Goal: Information Seeking & Learning: Understand process/instructions

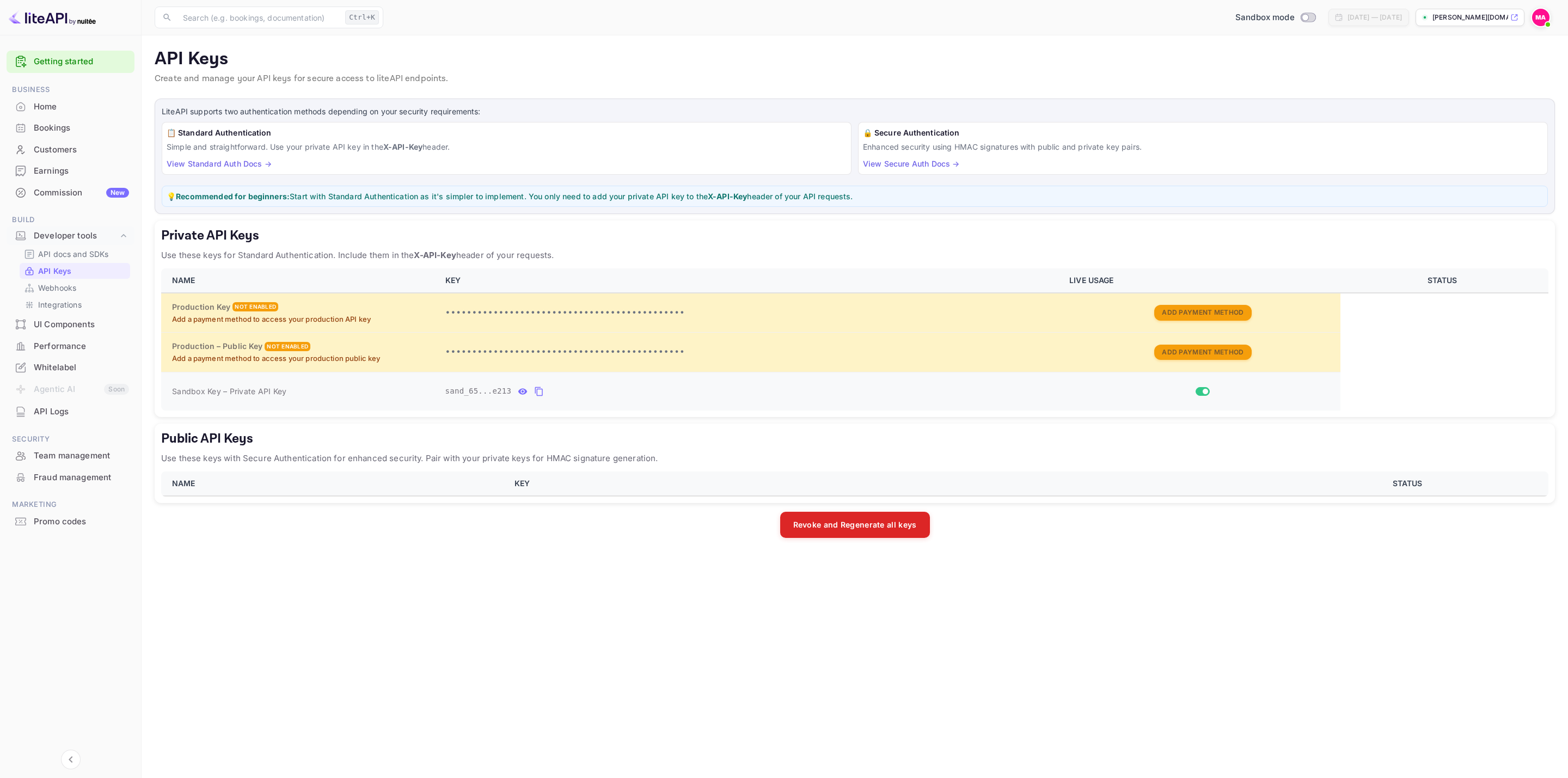
click at [536, 391] on icon "private api keys table" at bounding box center [539, 391] width 7 height 9
click at [534, 398] on icon "private api keys table" at bounding box center [539, 391] width 10 height 13
click at [88, 254] on p "API docs and SDKs" at bounding box center [73, 254] width 71 height 11
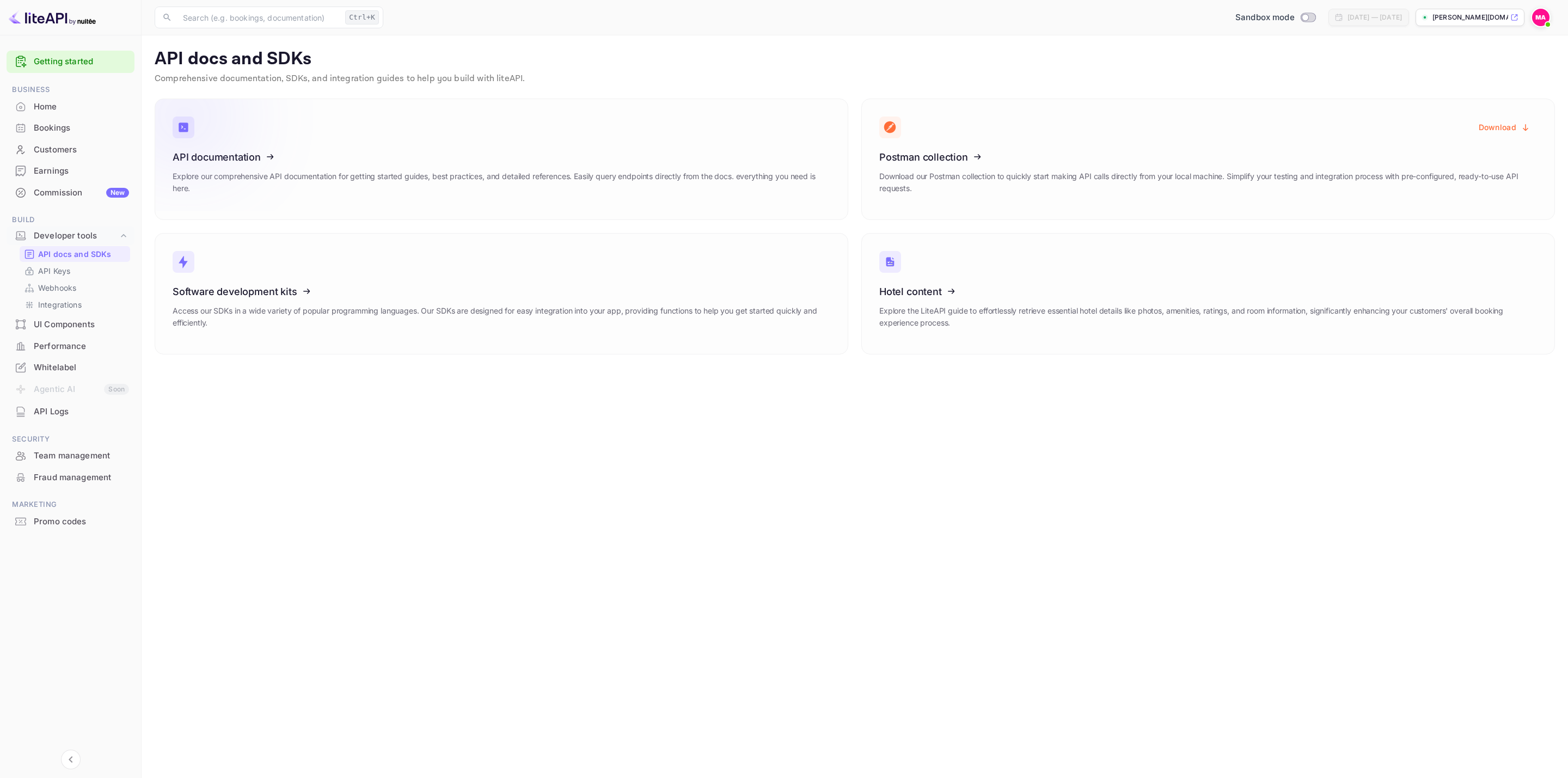
click at [221, 160] on icon at bounding box center [239, 155] width 169 height 112
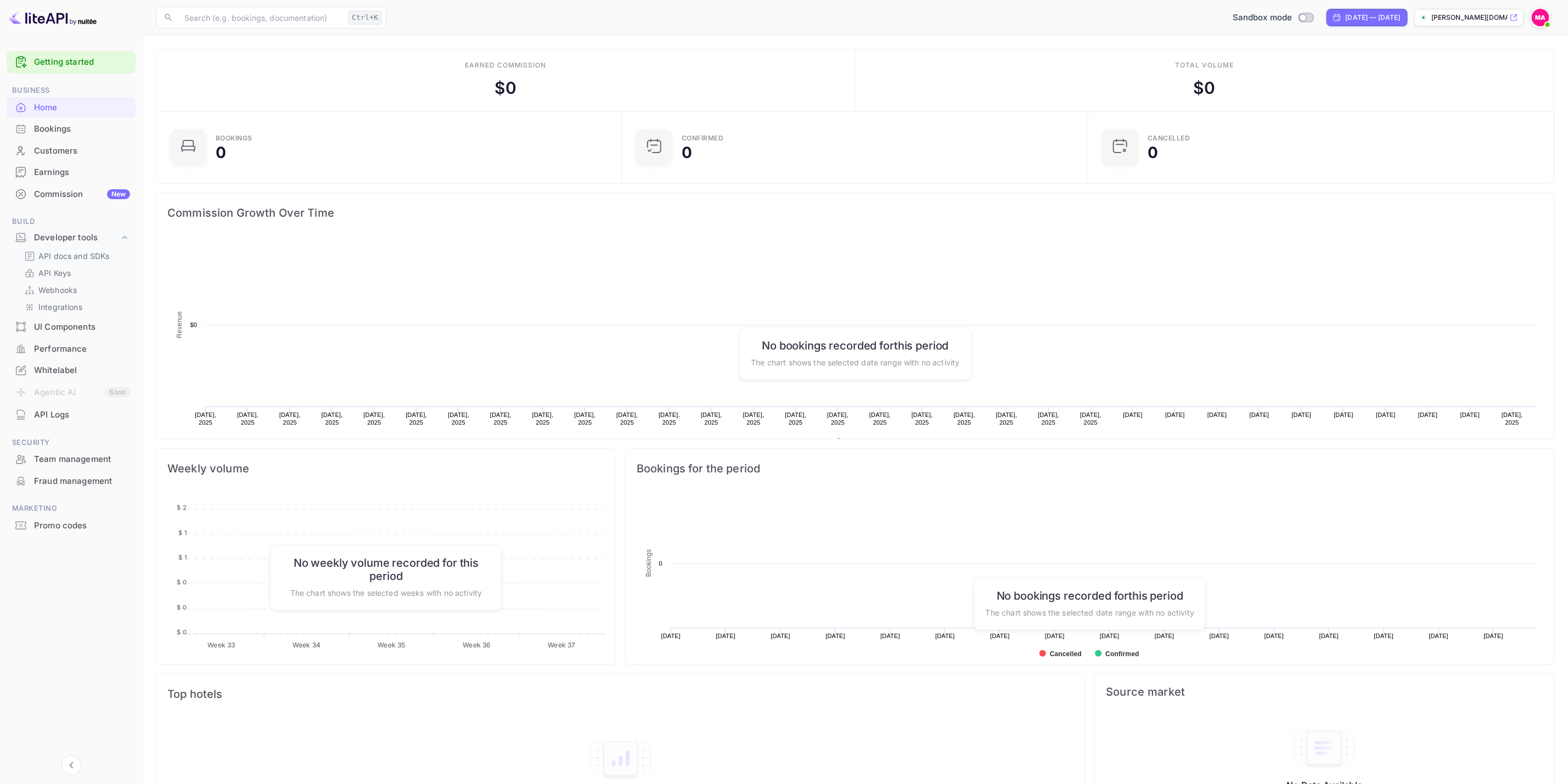
click at [89, 253] on p "API docs and SDKs" at bounding box center [74, 256] width 71 height 11
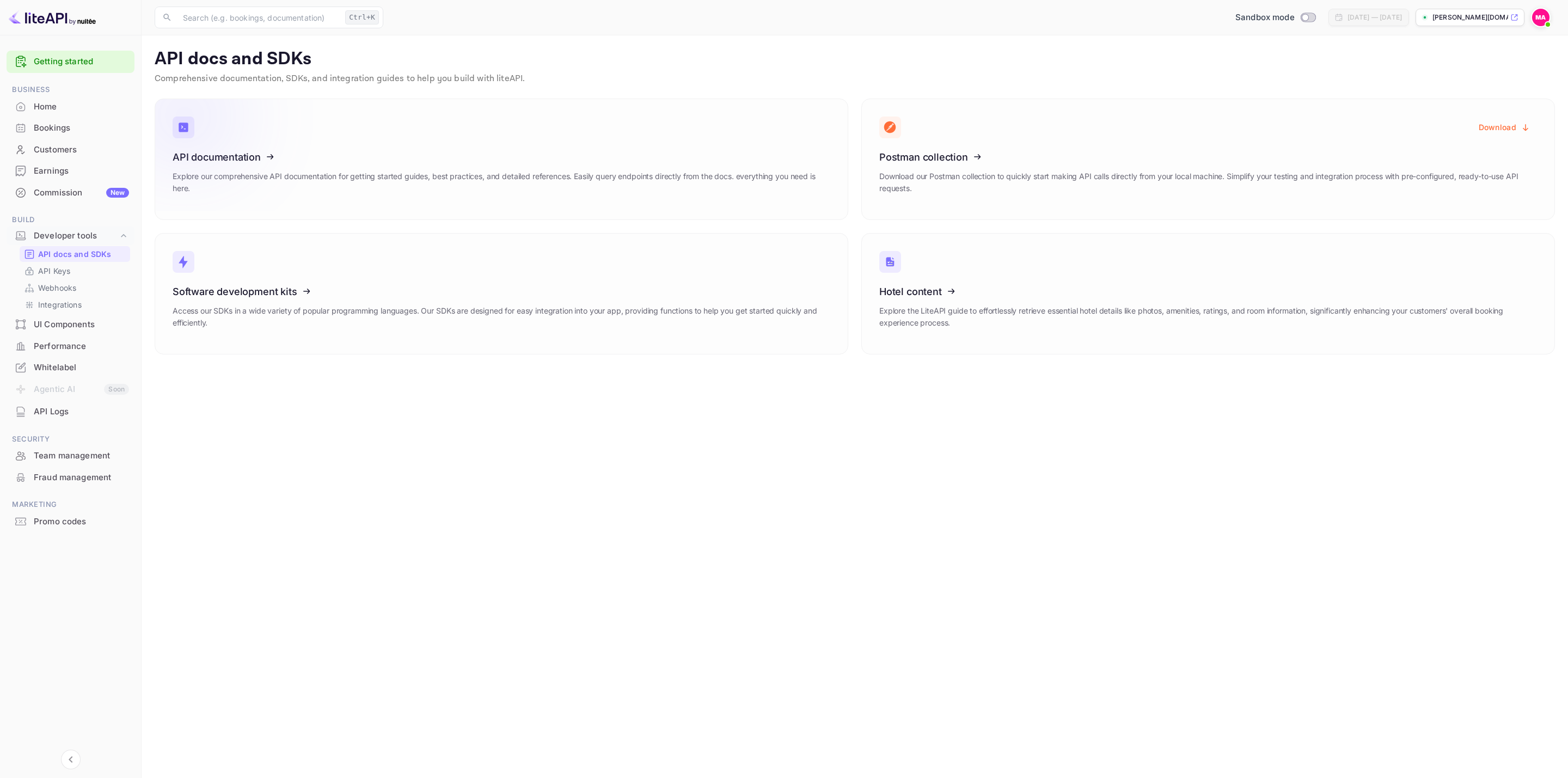
click at [215, 164] on icon at bounding box center [239, 155] width 169 height 112
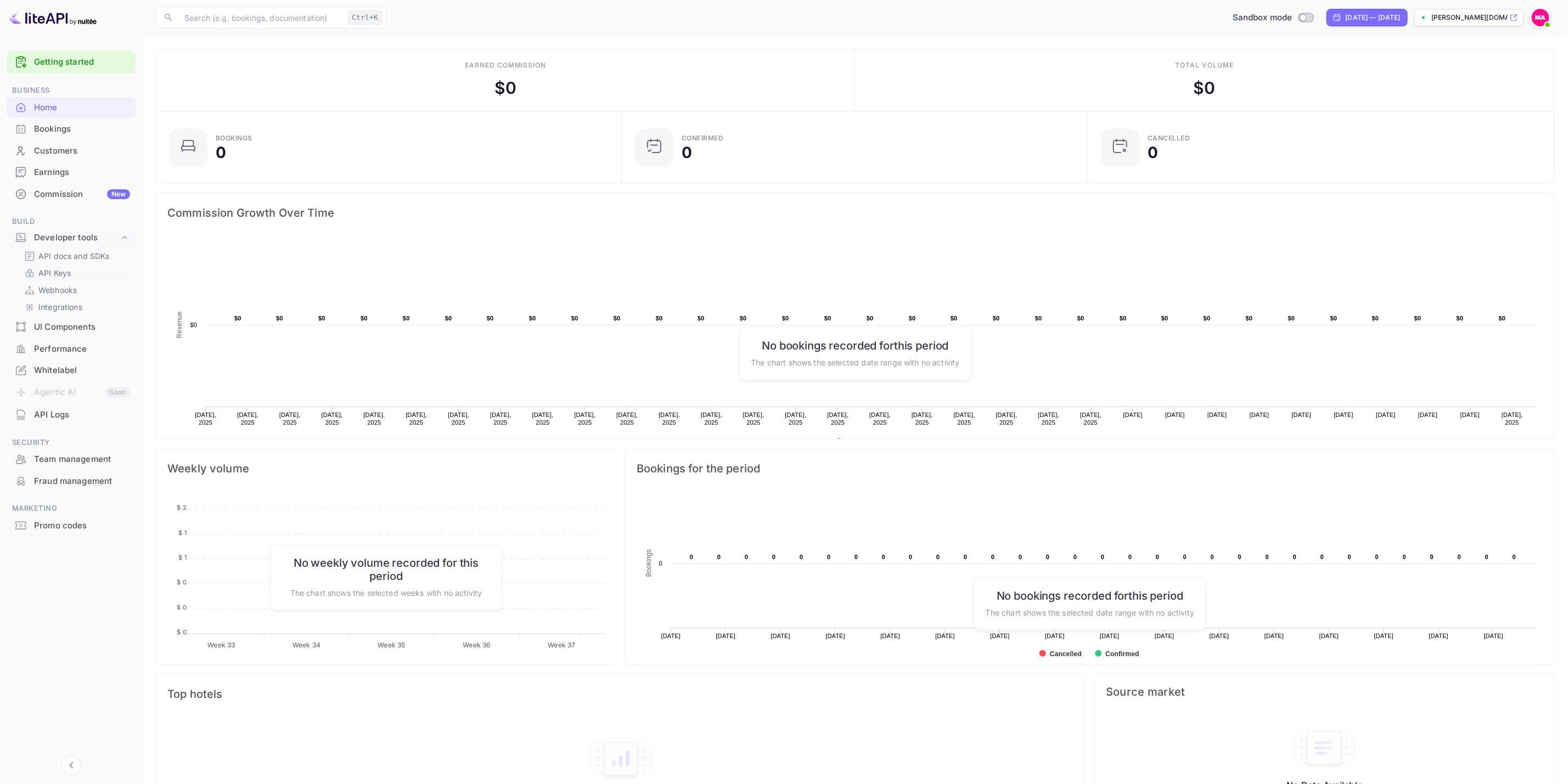
click at [68, 269] on p "API Keys" at bounding box center [55, 273] width 33 height 11
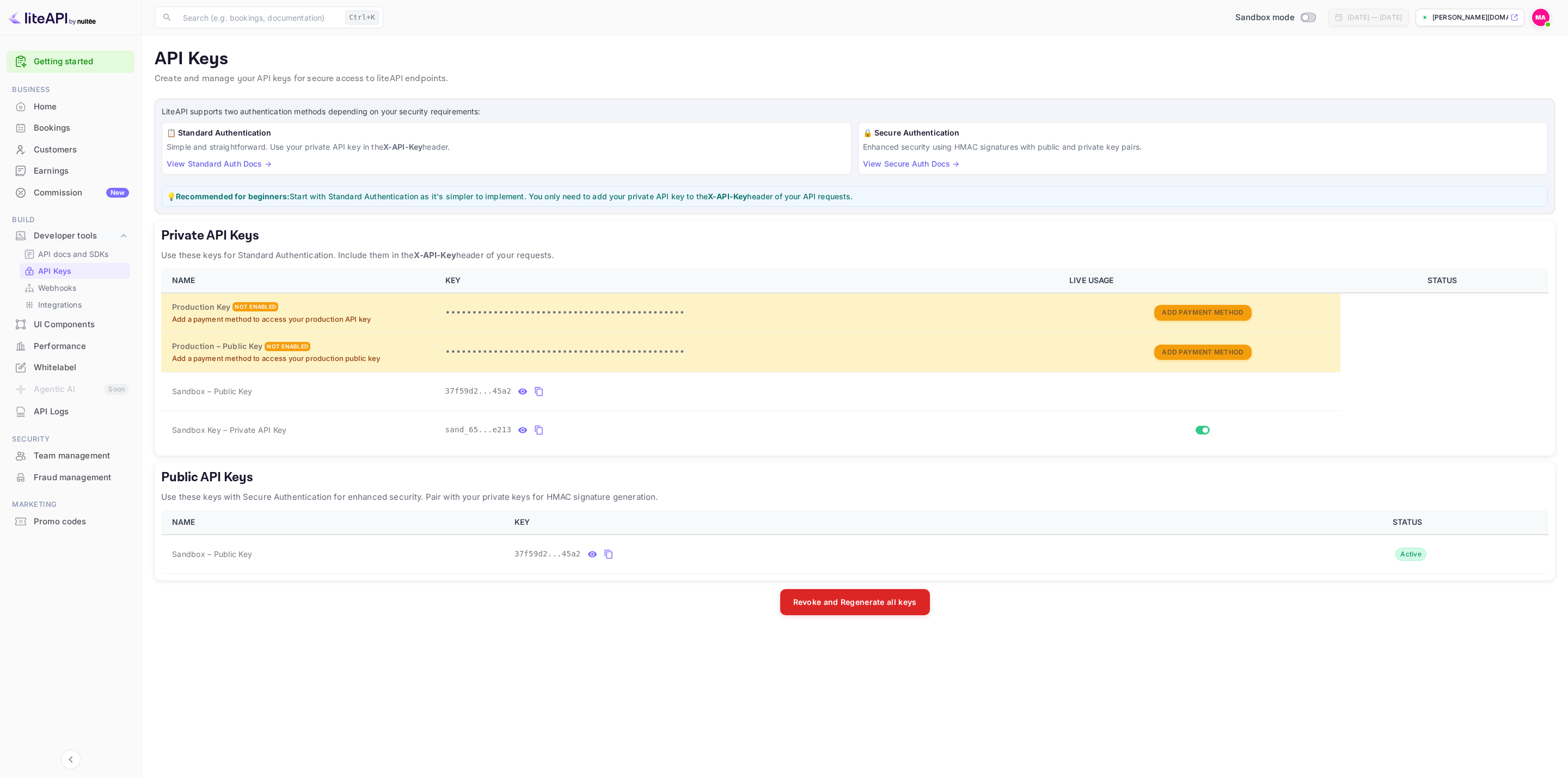
click at [265, 165] on link "View Standard Auth Docs →" at bounding box center [219, 164] width 105 height 9
